Goal: Information Seeking & Learning: Learn about a topic

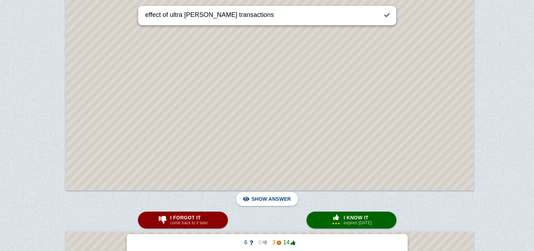
scroll to position [28711, 2]
click at [335, 221] on div "× 3" at bounding box center [335, 223] width 11 height 4
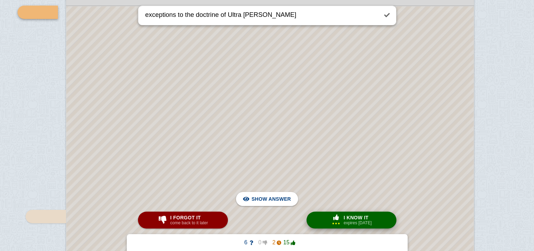
scroll to position [29141, 1]
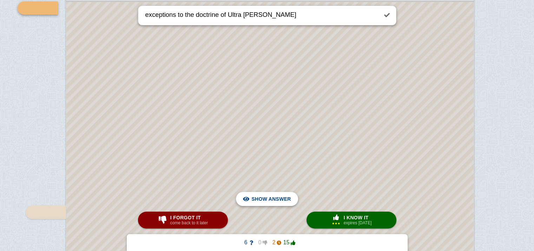
click at [271, 201] on span "Hide answer" at bounding box center [272, 198] width 36 height 15
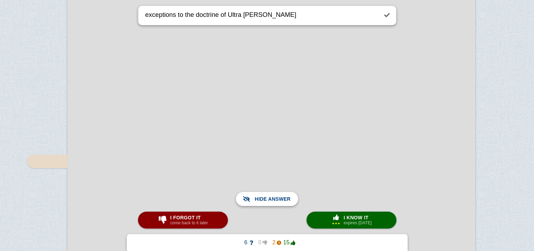
scroll to position [29194, 0]
click at [271, 201] on span "Show answer" at bounding box center [270, 198] width 39 height 15
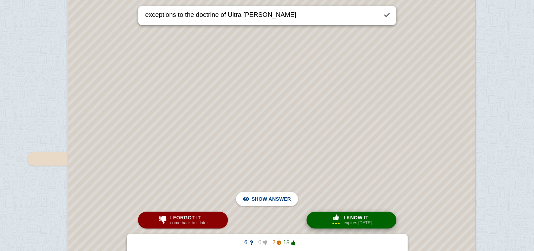
click at [357, 221] on small "expires [DATE]" at bounding box center [357, 222] width 28 height 5
type textarea "doctrine of indoor management"
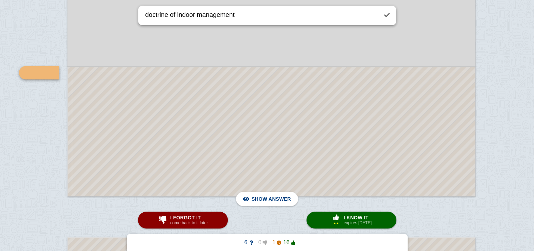
scroll to position [29326, 0]
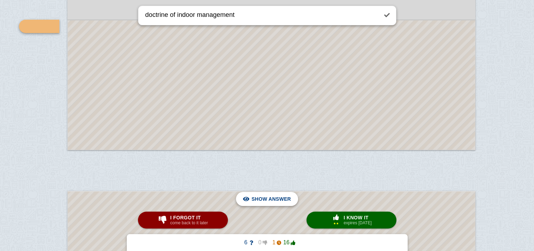
click at [274, 203] on span "Hide answer" at bounding box center [272, 198] width 36 height 15
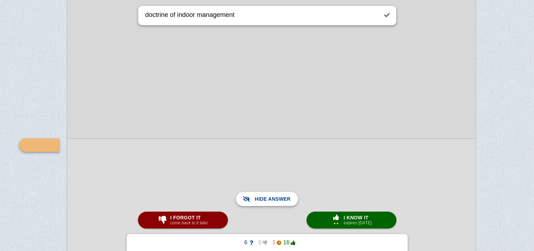
scroll to position [29246, 0]
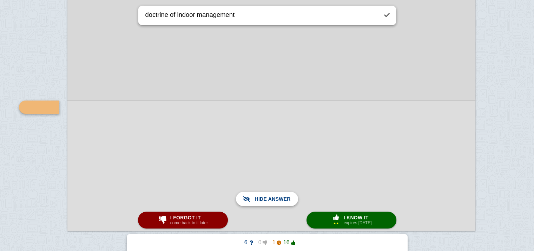
click at [274, 203] on span "Show answer" at bounding box center [270, 198] width 39 height 15
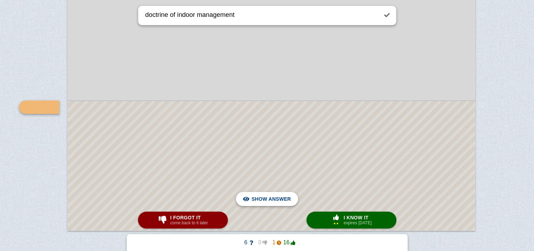
click at [274, 203] on span "Hide answer" at bounding box center [272, 198] width 36 height 15
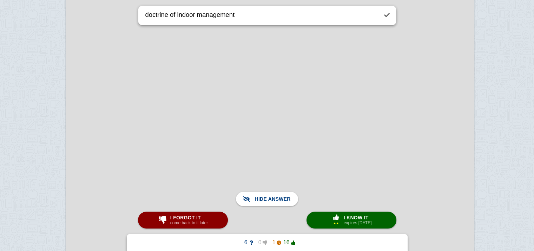
scroll to position [29611, 1]
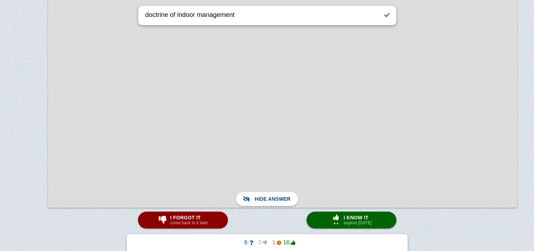
scroll to position [34343, 19]
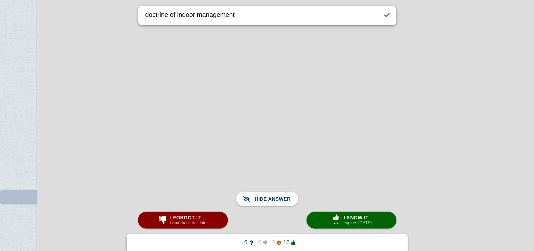
scroll to position [36843, 30]
click at [266, 200] on span "Show answer" at bounding box center [270, 198] width 39 height 15
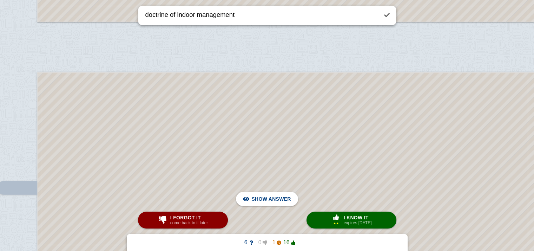
scroll to position [36627, 30]
click at [258, 196] on span "Hide answer" at bounding box center [272, 198] width 36 height 15
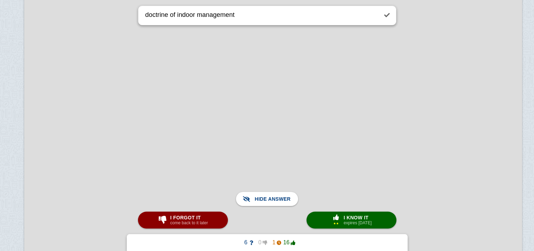
scroll to position [36214, 43]
click at [264, 202] on span "Show answer" at bounding box center [270, 198] width 39 height 15
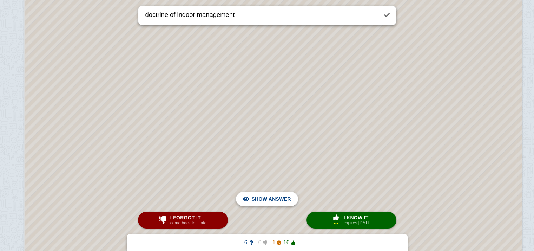
scroll to position [36297, 43]
click at [347, 220] on span "I know it" at bounding box center [357, 217] width 28 height 6
type textarea "directors not aware of their disqualification"
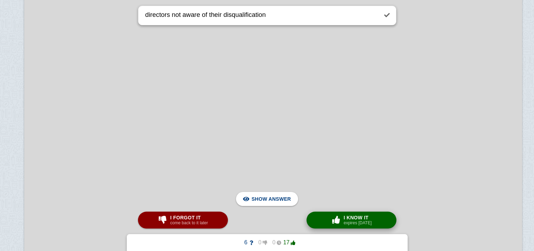
scroll to position [36724, 46]
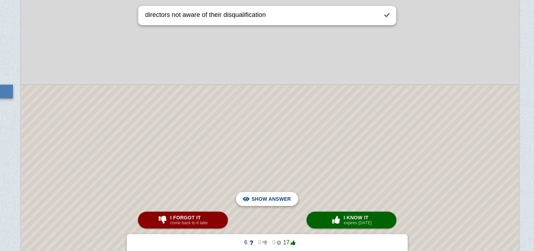
click at [279, 200] on span "Hide answer" at bounding box center [272, 198] width 36 height 15
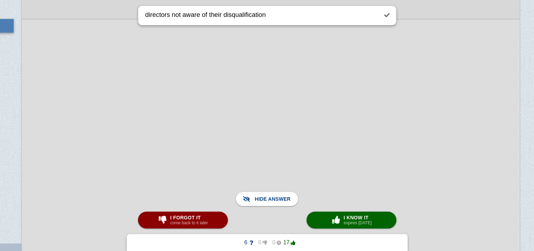
scroll to position [36790, 46]
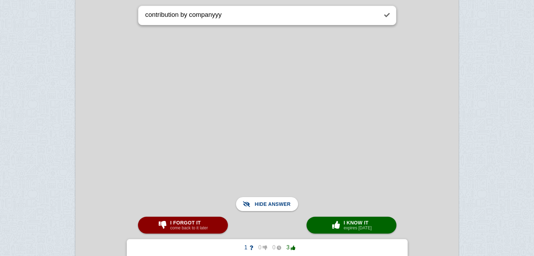
scroll to position [68112, 0]
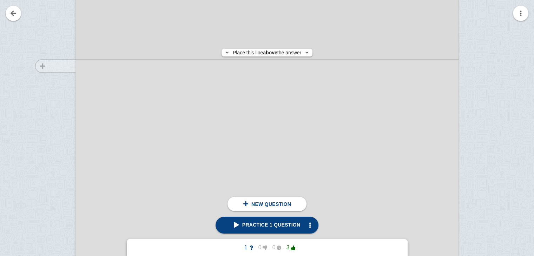
click at [46, 66] on div at bounding box center [51, 98] width 47 height 541
checkbox input "true"
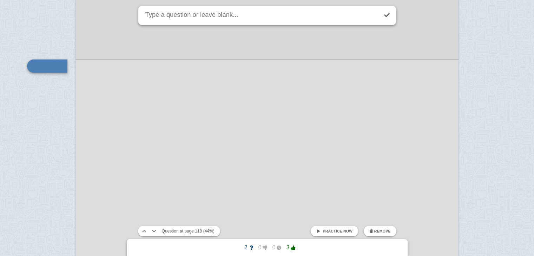
scroll to position [68087, 0]
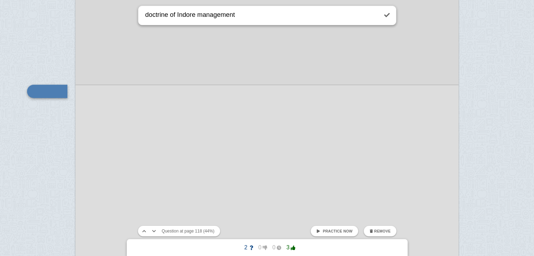
type textarea "doctrine of Indore management"
